Goal: Task Accomplishment & Management: Use online tool/utility

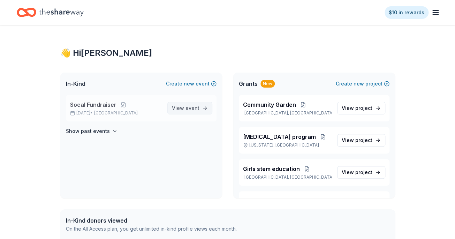
click at [181, 110] on span "View event" at bounding box center [186, 108] width 28 height 8
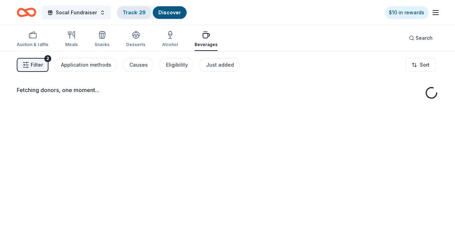
click at [130, 15] on link "Track · 29" at bounding box center [134, 12] width 23 height 6
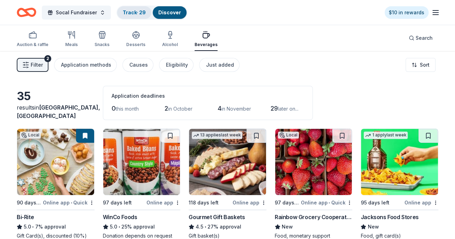
click at [136, 12] on link "Track · 29" at bounding box center [134, 12] width 23 height 6
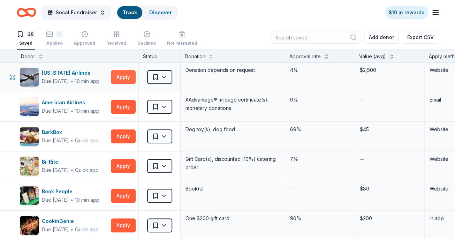
click at [124, 79] on button "Apply" at bounding box center [123, 77] width 25 height 14
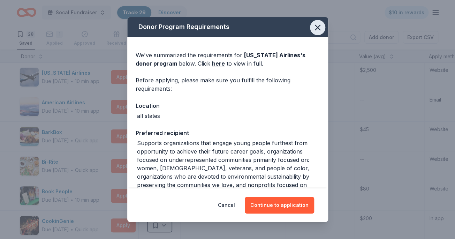
click at [321, 27] on icon "button" at bounding box center [318, 28] width 10 height 10
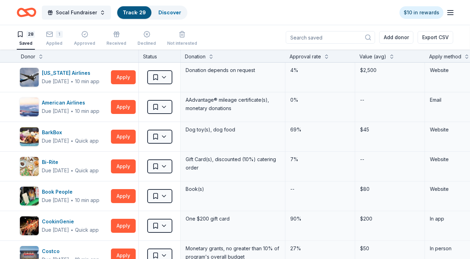
click at [251, 7] on div "Socal Fundraiser Track · 29 Discover $10 in rewards" at bounding box center [235, 12] width 437 height 16
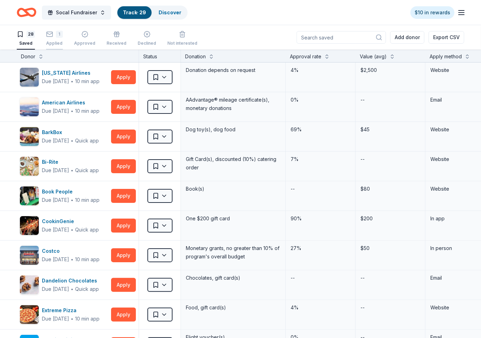
click at [50, 38] on div "1 Applied" at bounding box center [54, 38] width 17 height 15
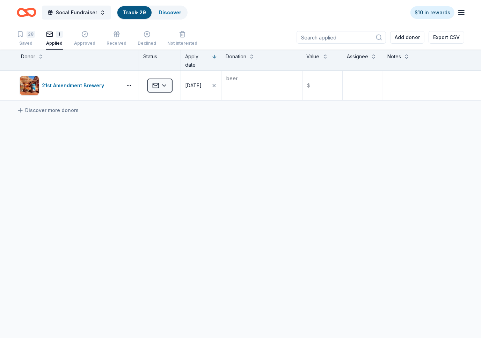
click at [201, 27] on div "28 Saved 1 Applied Approved Received Declined Not interested Add donor Export C…" at bounding box center [240, 37] width 447 height 24
click at [100, 13] on button "Socal Fundraiser" at bounding box center [76, 13] width 69 height 14
